Goal: Task Accomplishment & Management: Manage account settings

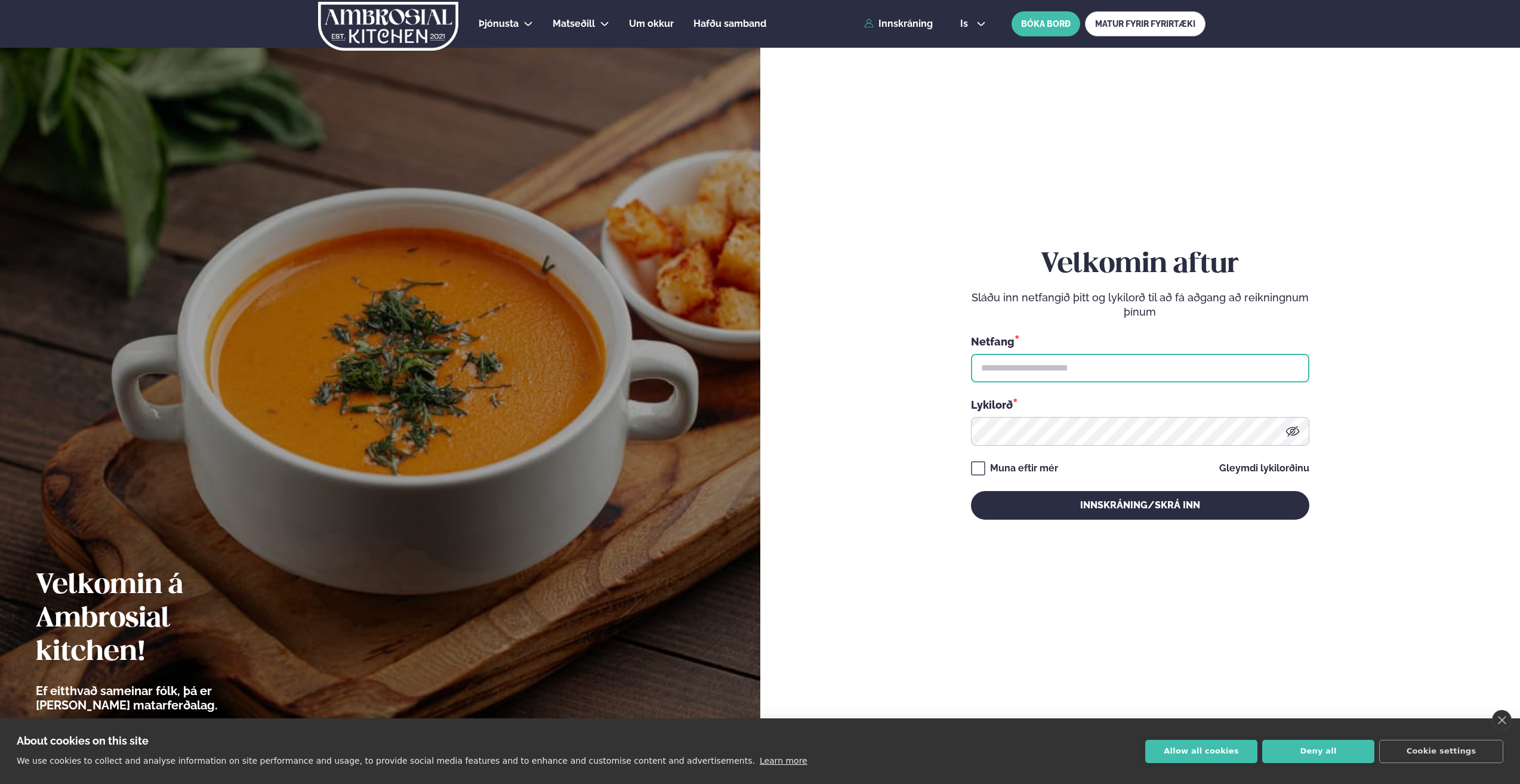
drag, startPoint x: 0, startPoint y: 0, endPoint x: 1028, endPoint y: 371, distance: 1092.9
click at [1028, 371] on input "text" at bounding box center [1141, 368] width 339 height 28
type input "**********"
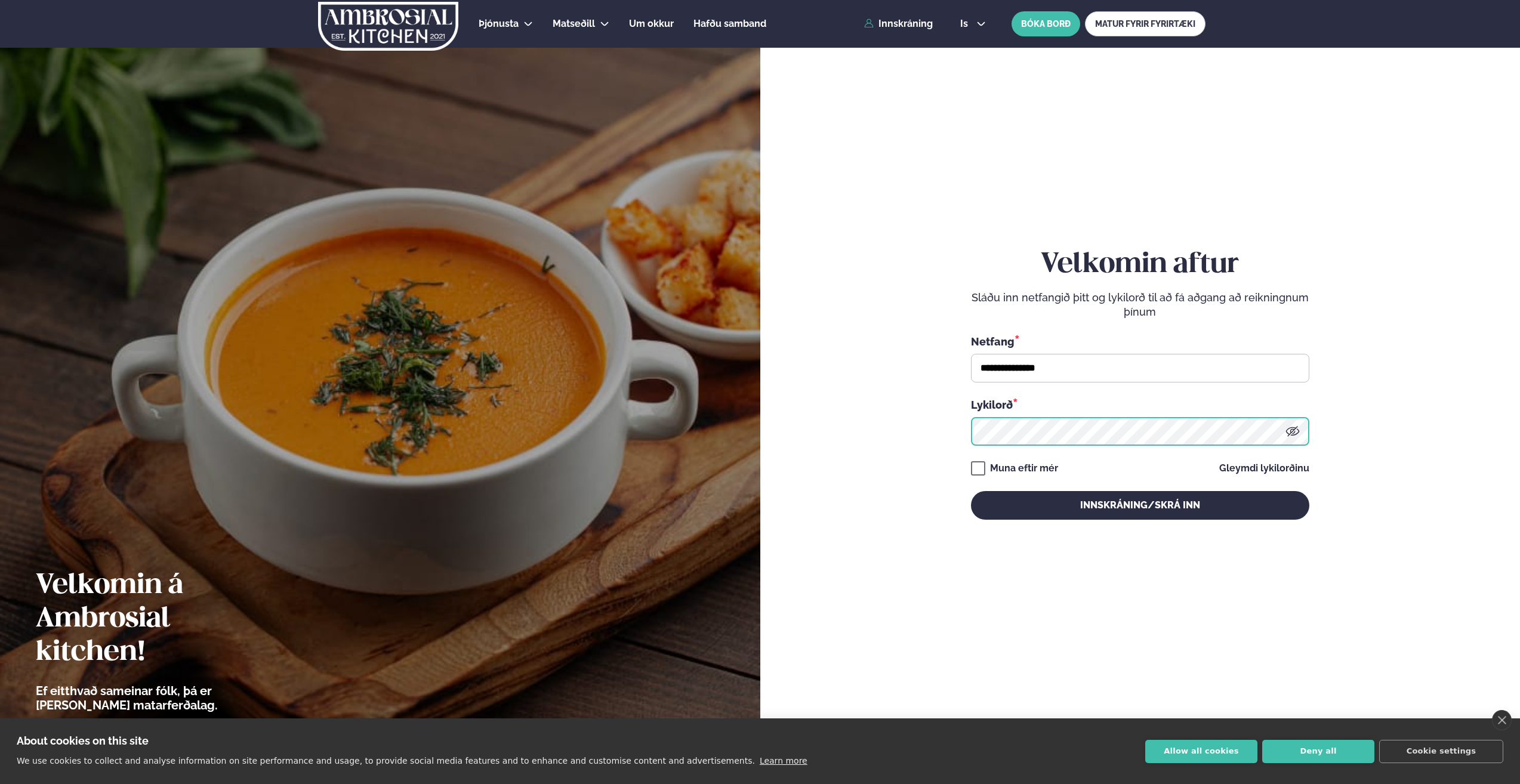
click at [971, 491] on button "Innskráning/Skrá inn" at bounding box center [1141, 505] width 339 height 28
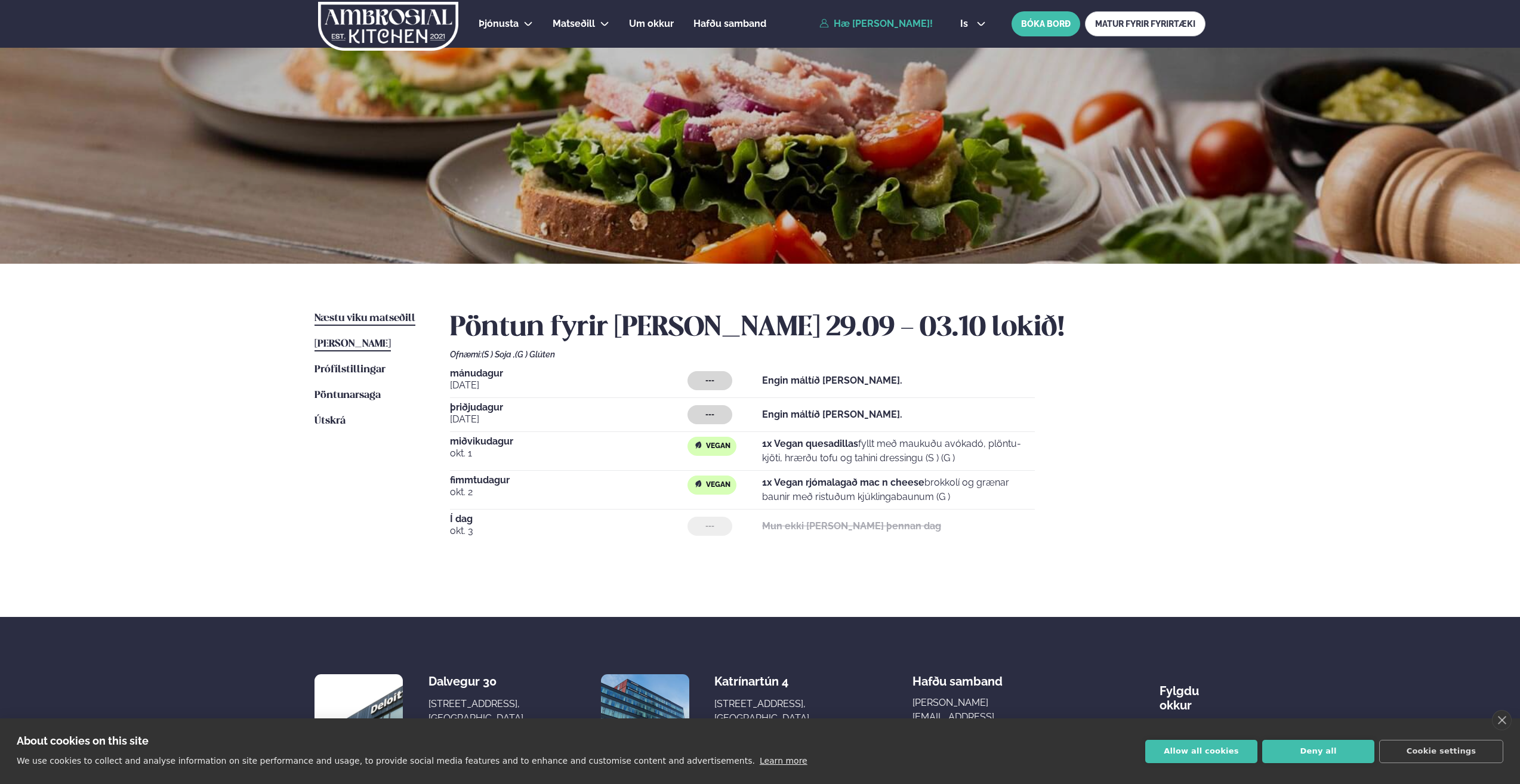
click at [362, 322] on span "Næstu viku matseðill" at bounding box center [365, 318] width 101 height 11
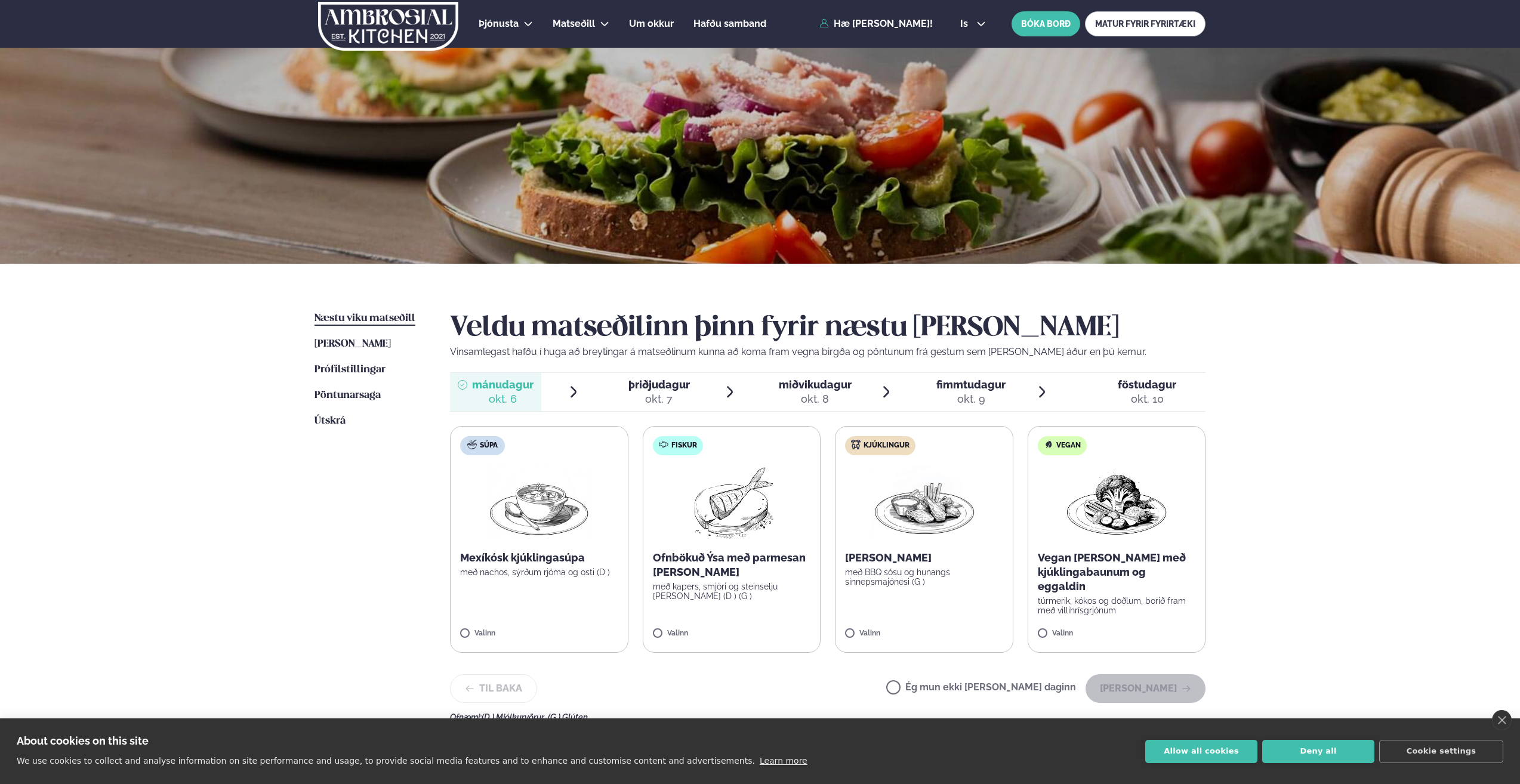
click at [829, 390] on span "miðvikudagur" at bounding box center [815, 385] width 73 height 12
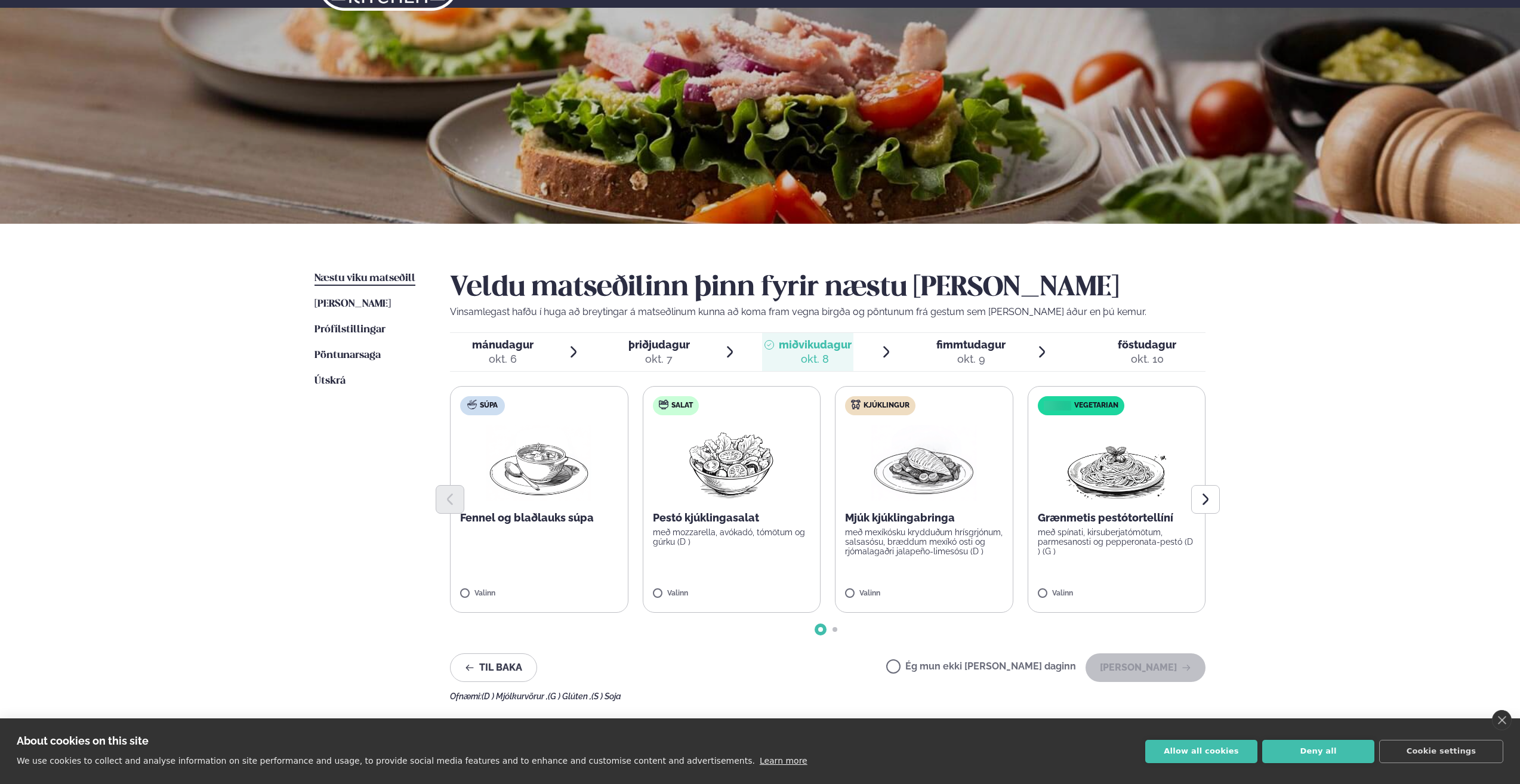
scroll to position [60, 0]
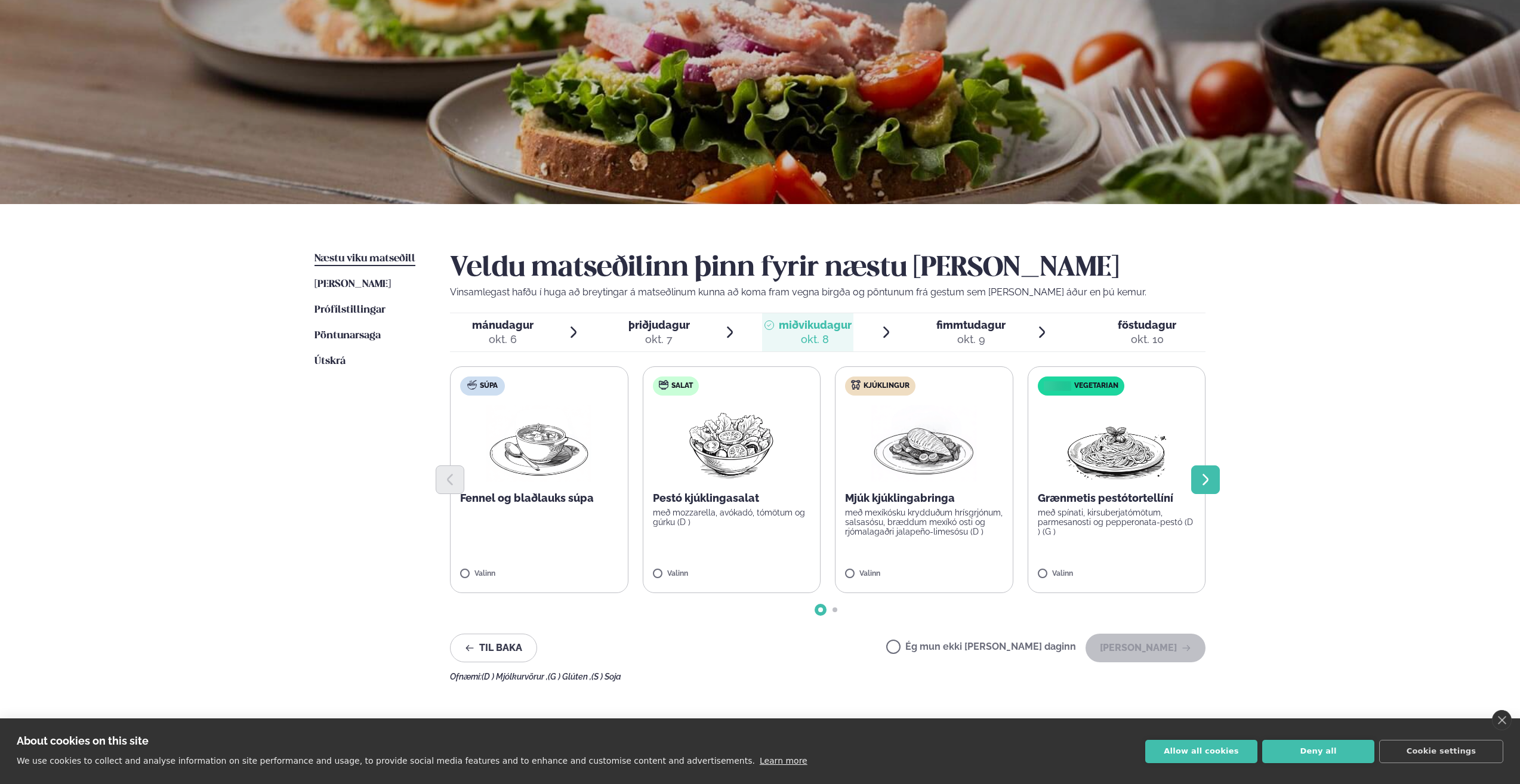
click at [1211, 481] on icon "Next slide" at bounding box center [1206, 480] width 14 height 14
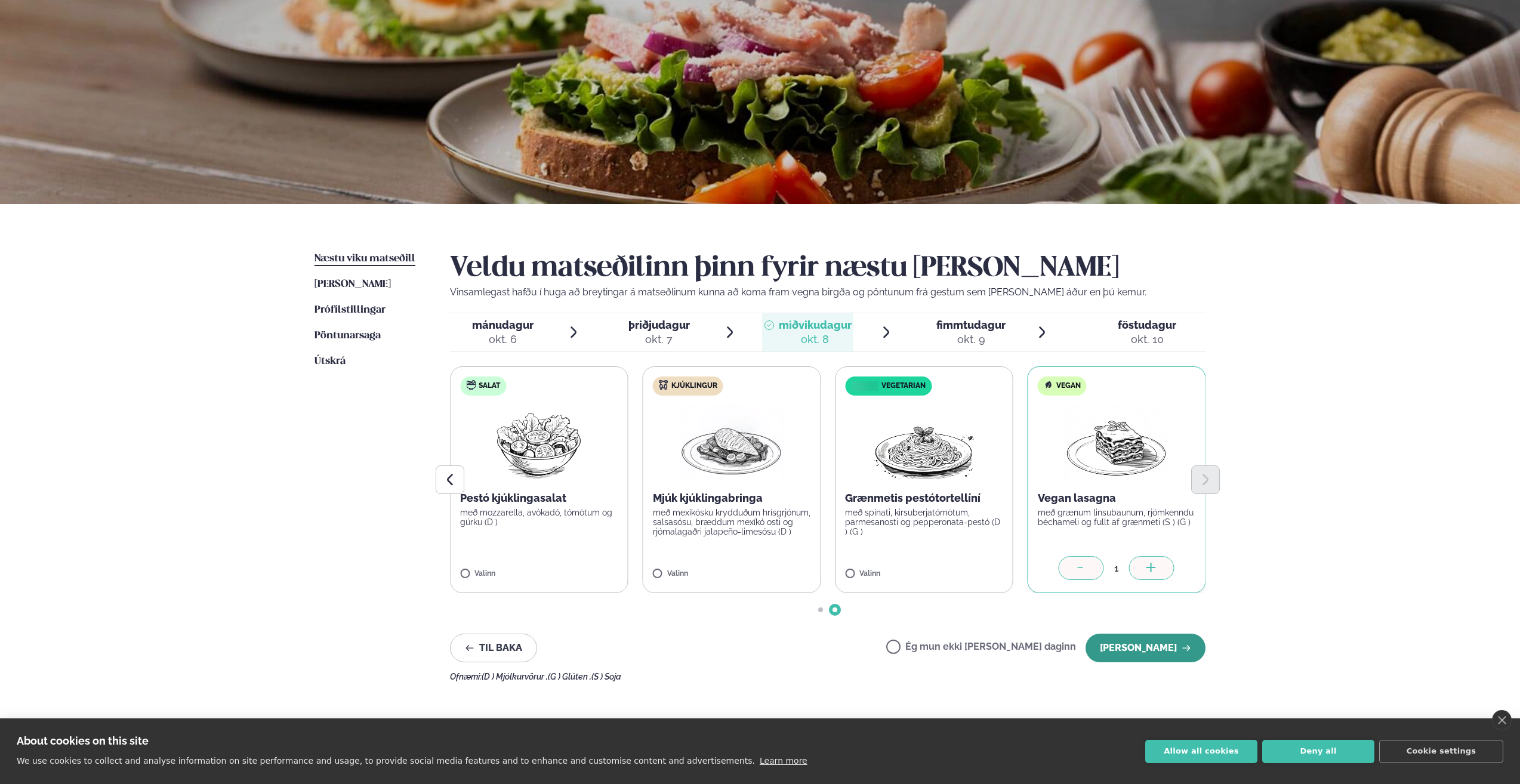
click at [1152, 652] on button "[PERSON_NAME]" at bounding box center [1146, 648] width 120 height 28
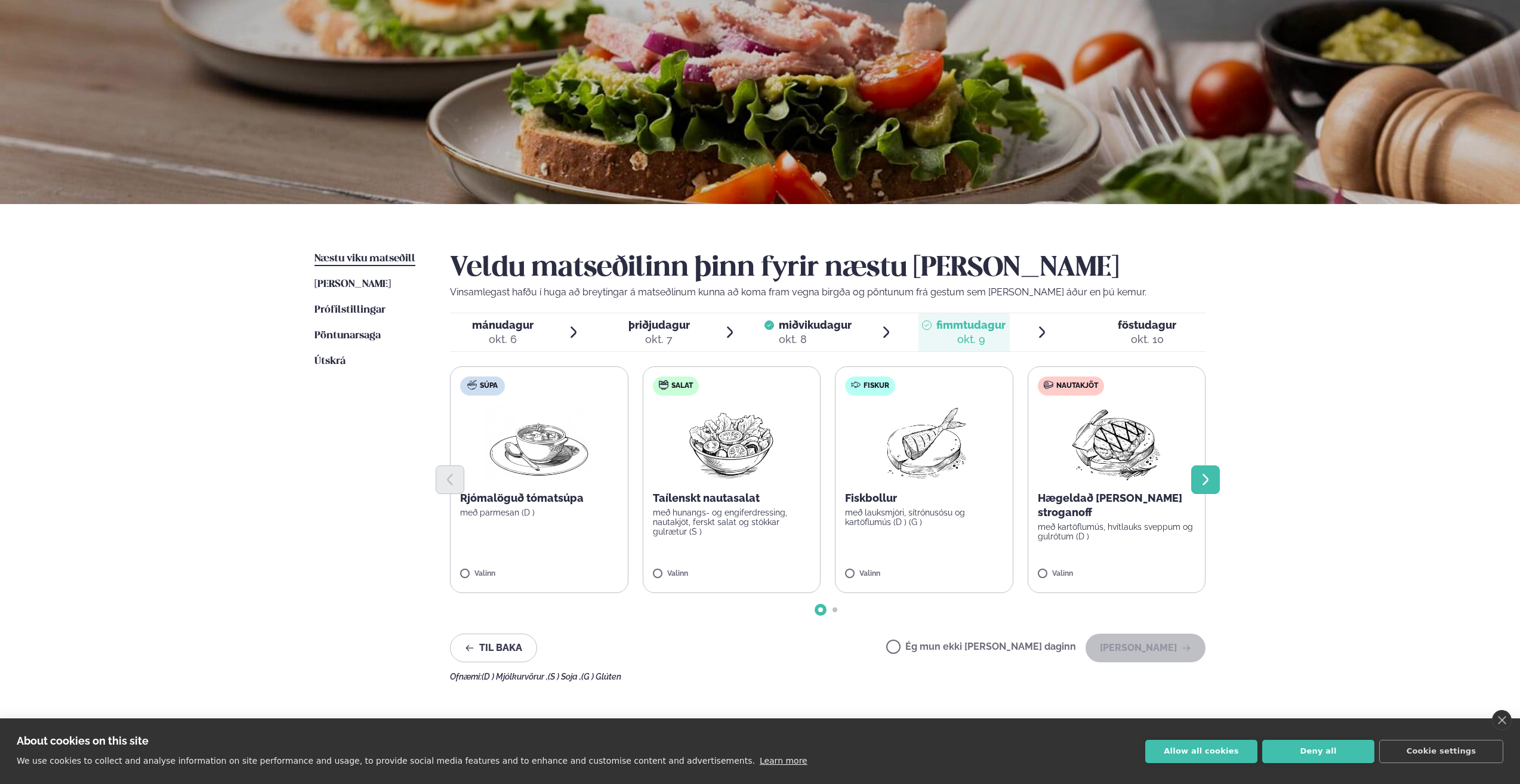
click at [1215, 481] on button "Next slide" at bounding box center [1205, 480] width 28 height 28
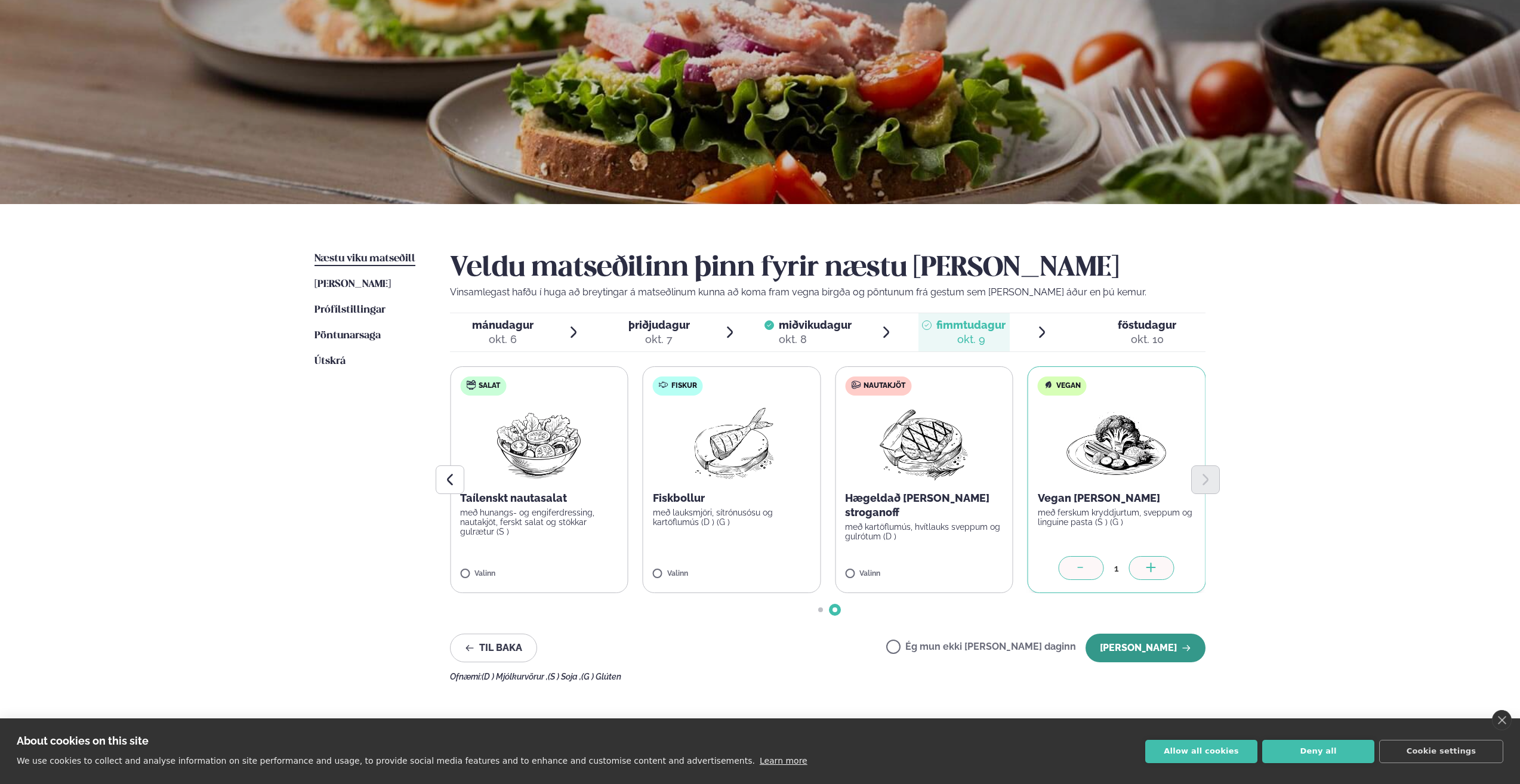
click at [1145, 645] on button "[PERSON_NAME]" at bounding box center [1146, 648] width 120 height 28
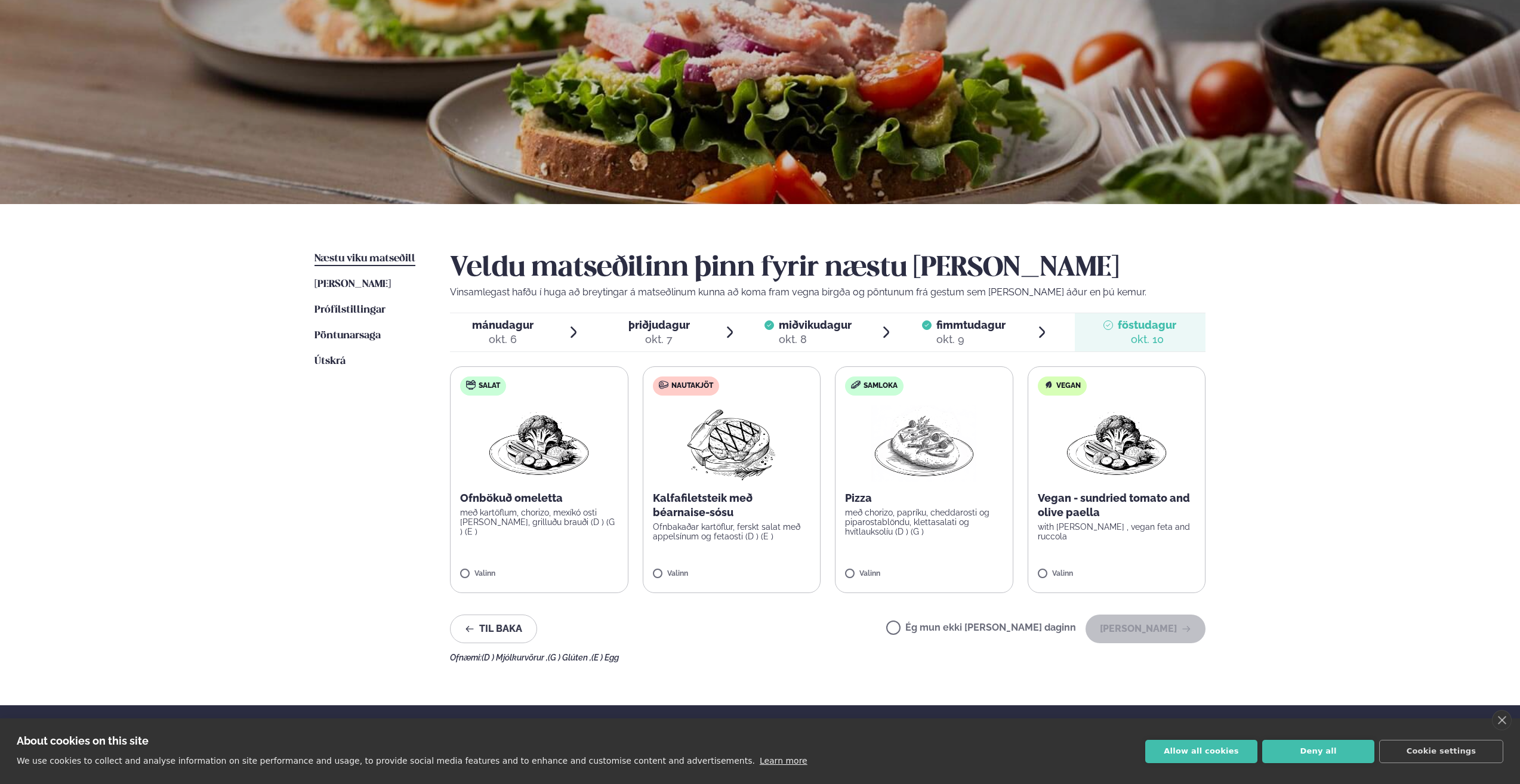
click at [944, 630] on label "Ég mun ekki [PERSON_NAME] daginn" at bounding box center [981, 629] width 190 height 12
click at [1141, 633] on button "[PERSON_NAME]" at bounding box center [1146, 629] width 120 height 28
